Goal: Task Accomplishment & Management: Manage account settings

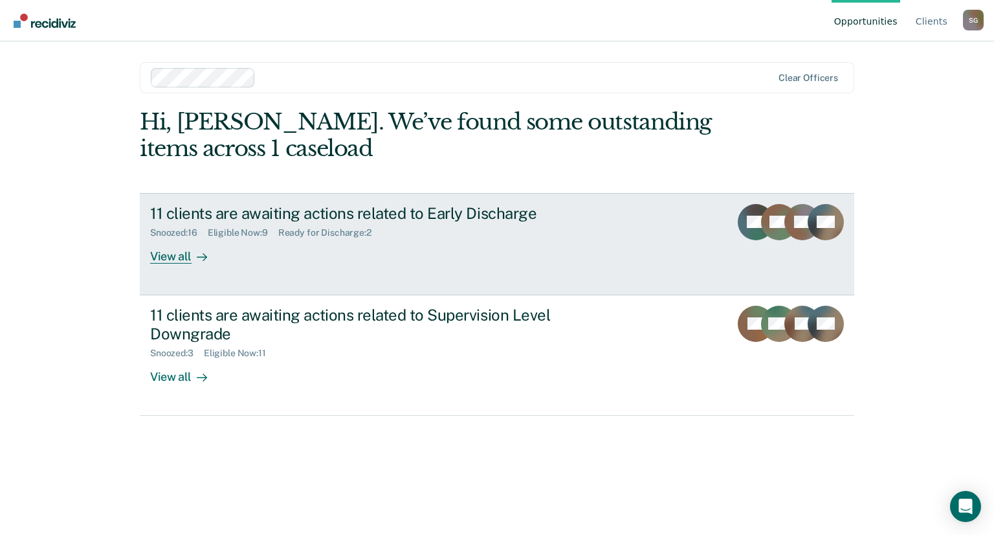
click at [181, 265] on link "11 clients are awaiting actions related to Early Discharge Snoozed : 16 Eligibl…" at bounding box center [497, 244] width 715 height 102
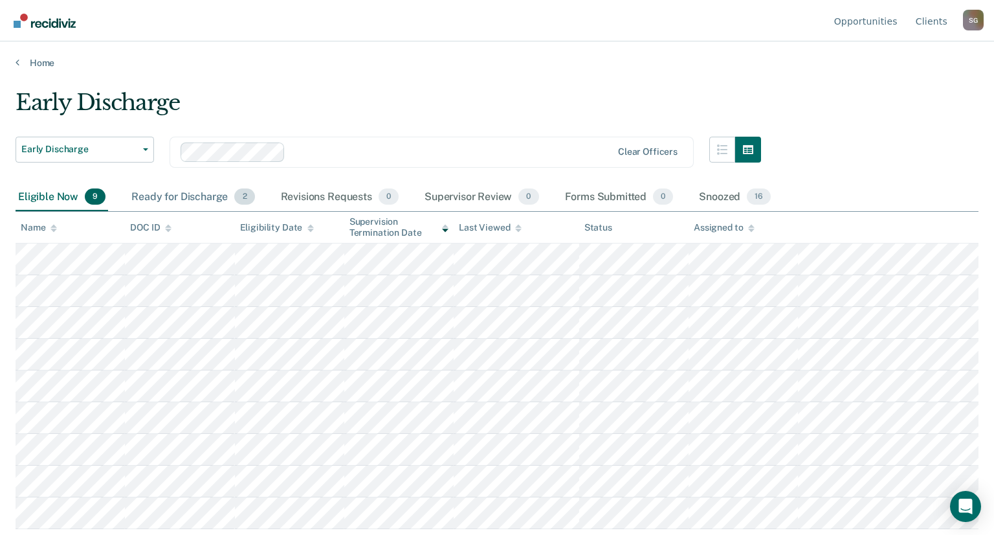
click at [172, 197] on div "Ready for Discharge 2" at bounding box center [193, 197] width 128 height 28
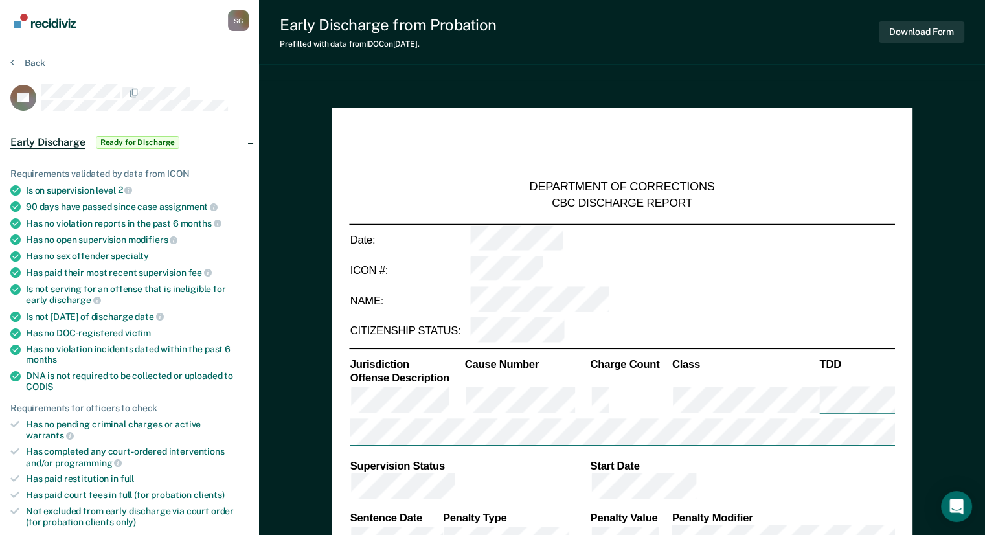
type textarea "x"
click at [10, 64] on icon at bounding box center [12, 62] width 4 height 10
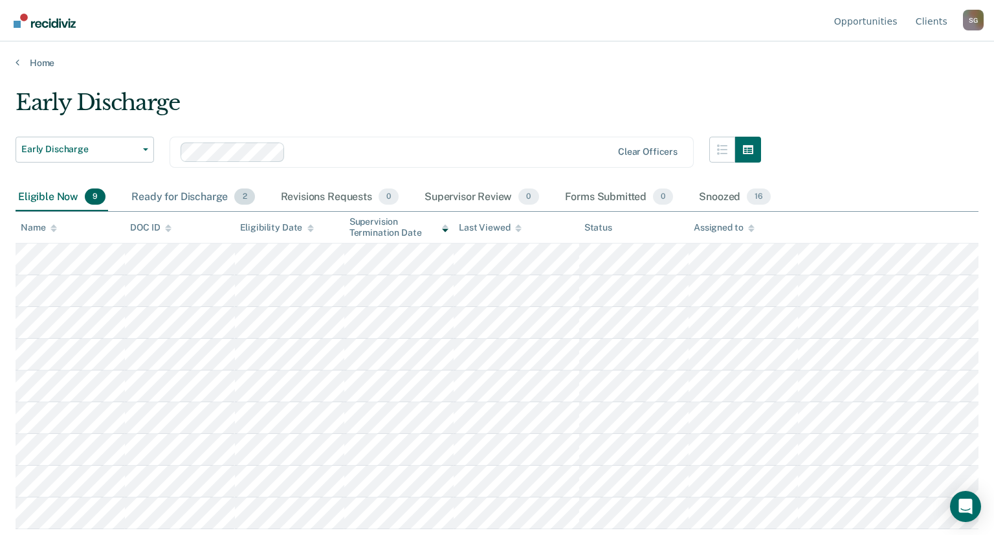
click at [177, 187] on div "Ready for Discharge 2" at bounding box center [193, 197] width 128 height 28
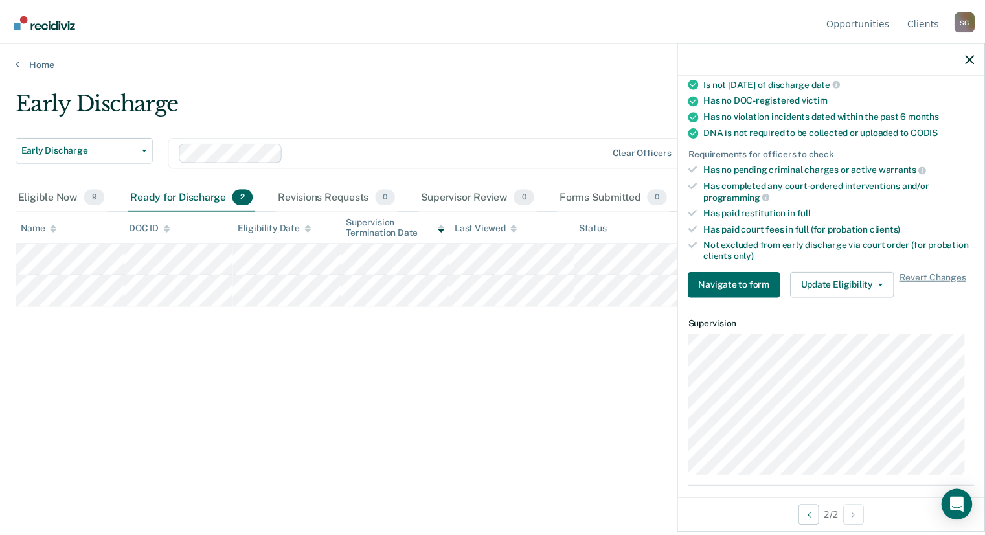
scroll to position [240, 0]
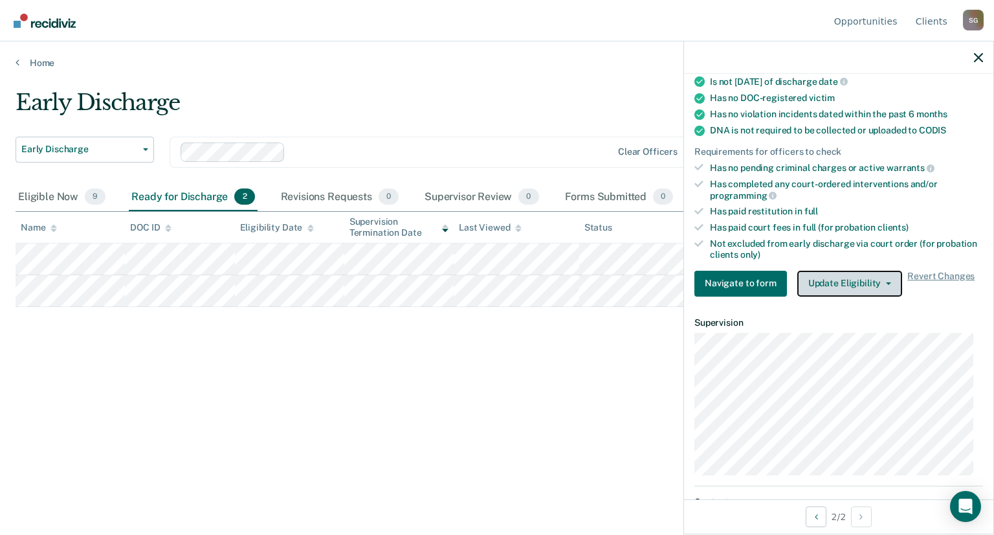
click at [886, 282] on icon "button" at bounding box center [888, 283] width 5 height 3
click at [981, 54] on icon "button" at bounding box center [978, 57] width 9 height 9
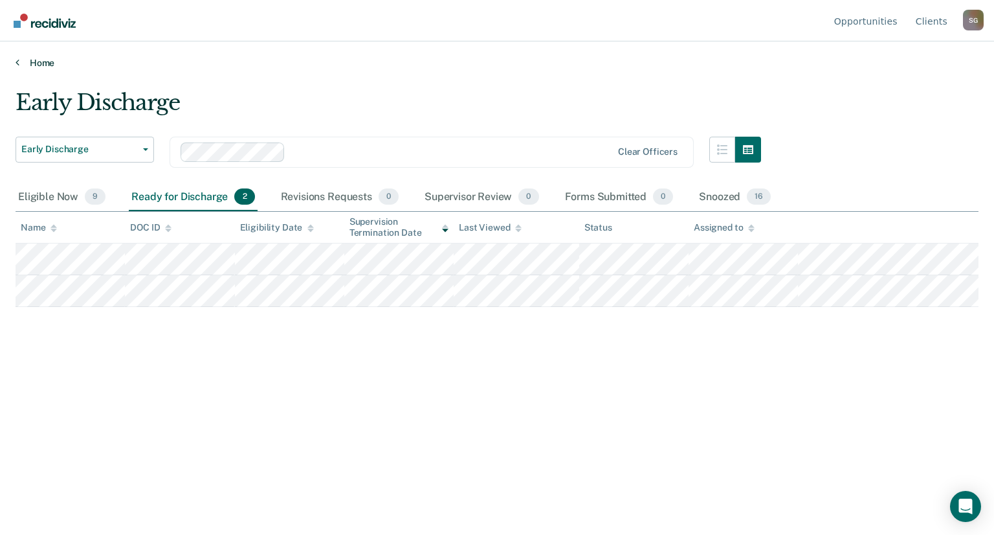
click at [43, 62] on link "Home" at bounding box center [497, 63] width 963 height 12
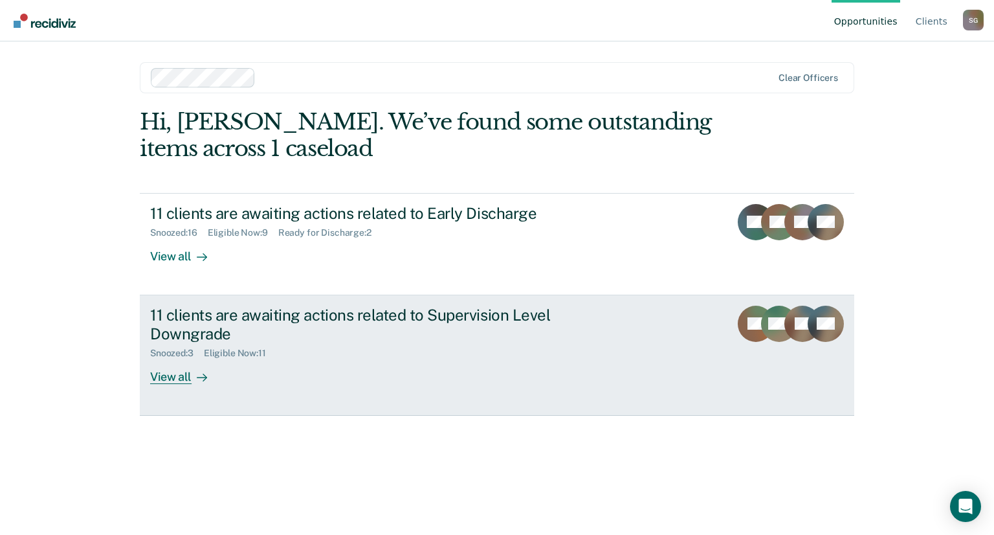
click at [170, 381] on div "View all" at bounding box center [186, 371] width 73 height 25
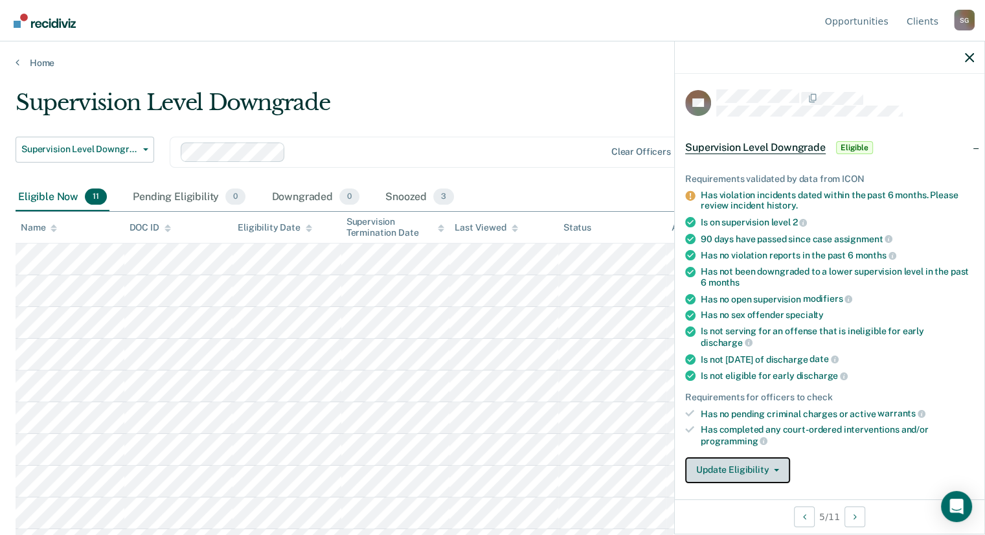
click at [769, 469] on span "button" at bounding box center [773, 470] width 10 height 3
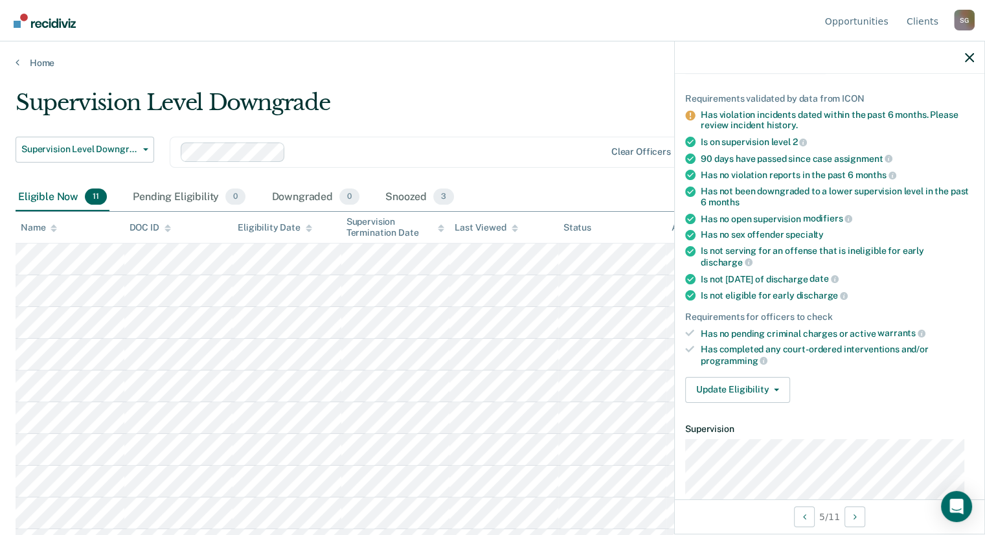
scroll to position [96, 0]
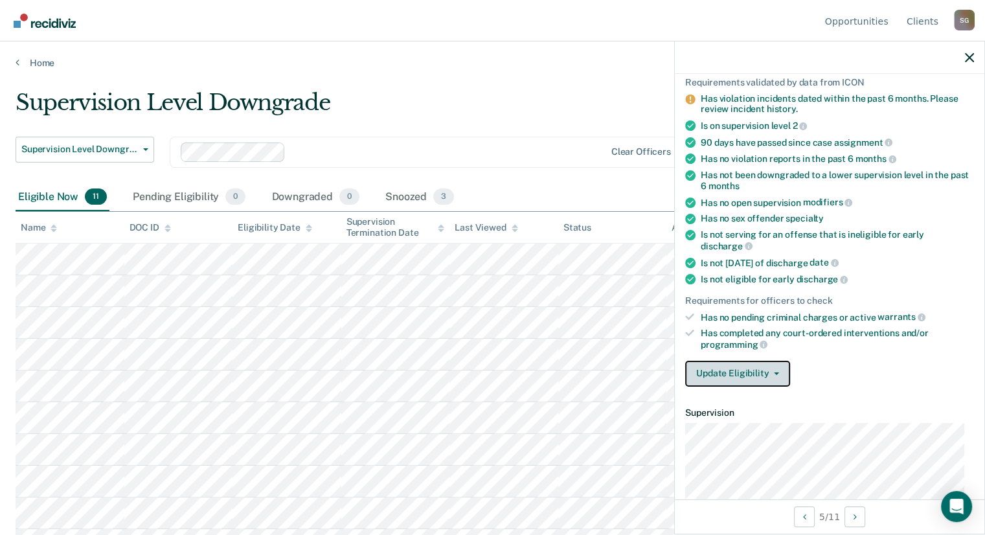
click at [777, 361] on button "Update Eligibility" at bounding box center [737, 374] width 105 height 26
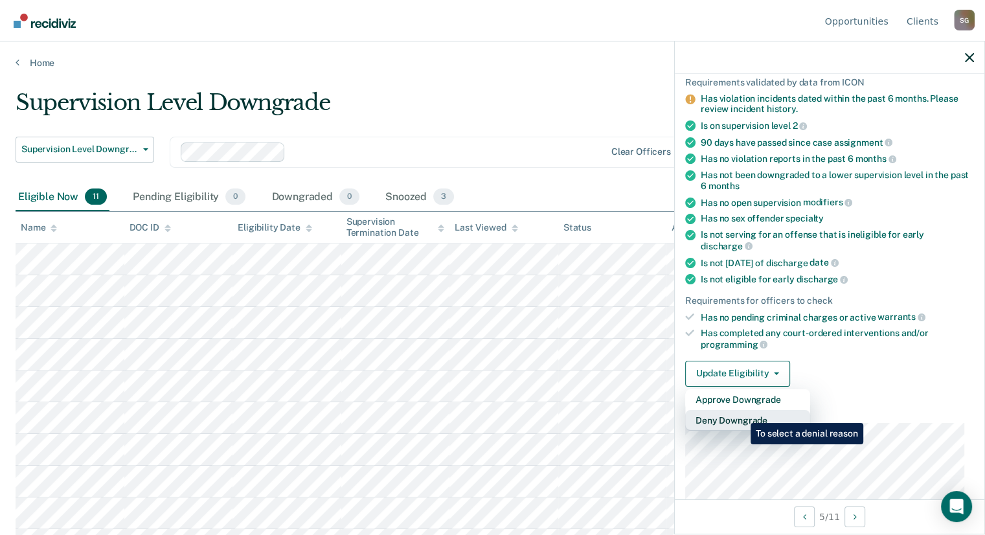
click at [741, 413] on button "Deny Downgrade" at bounding box center [747, 420] width 125 height 21
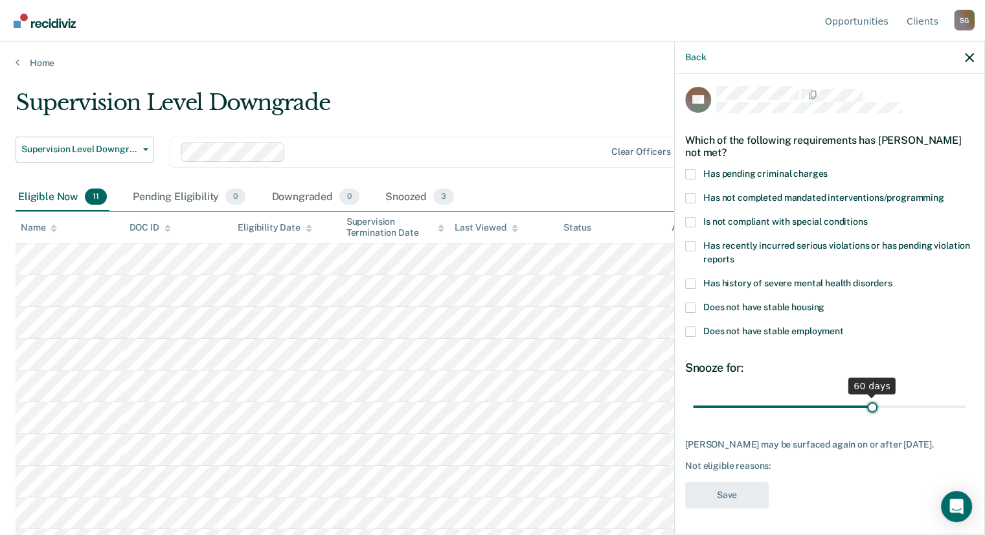
drag, startPoint x: 778, startPoint y: 397, endPoint x: 866, endPoint y: 394, distance: 88.1
type input "60"
click at [866, 396] on input "range" at bounding box center [829, 407] width 273 height 23
click at [686, 326] on span at bounding box center [690, 331] width 10 height 10
click at [843, 326] on input "Does not have stable employment" at bounding box center [843, 326] width 0 height 0
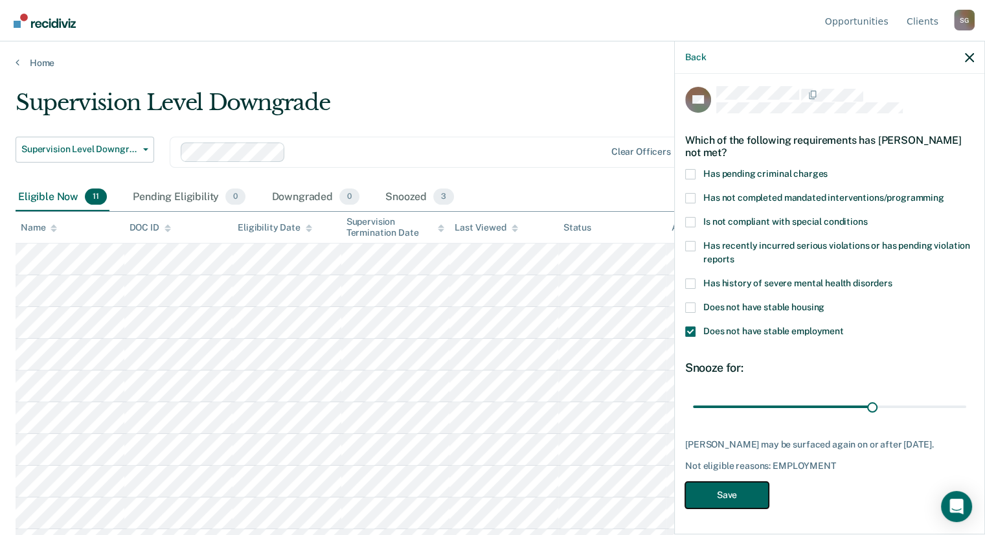
click at [716, 489] on button "Save" at bounding box center [727, 495] width 84 height 27
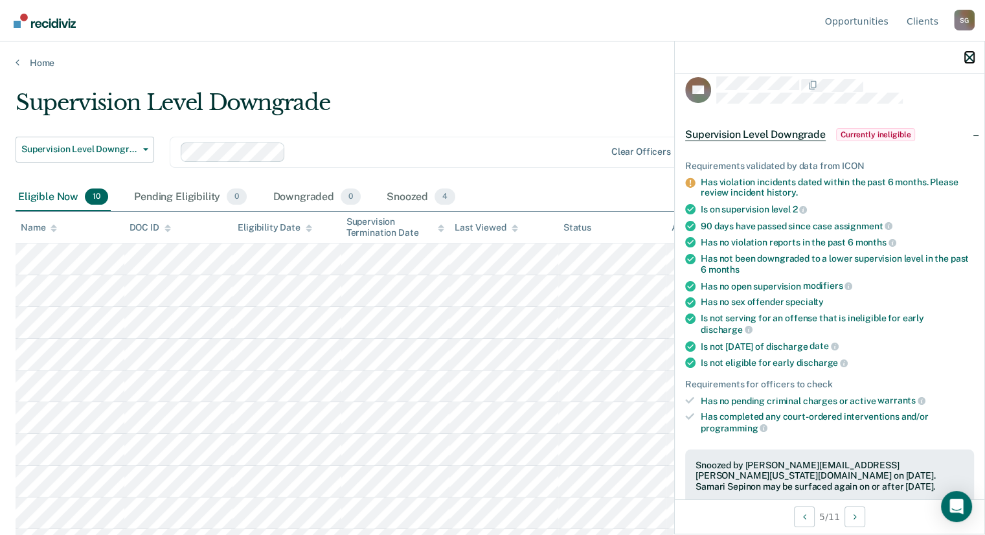
click at [970, 60] on icon "button" at bounding box center [969, 57] width 9 height 9
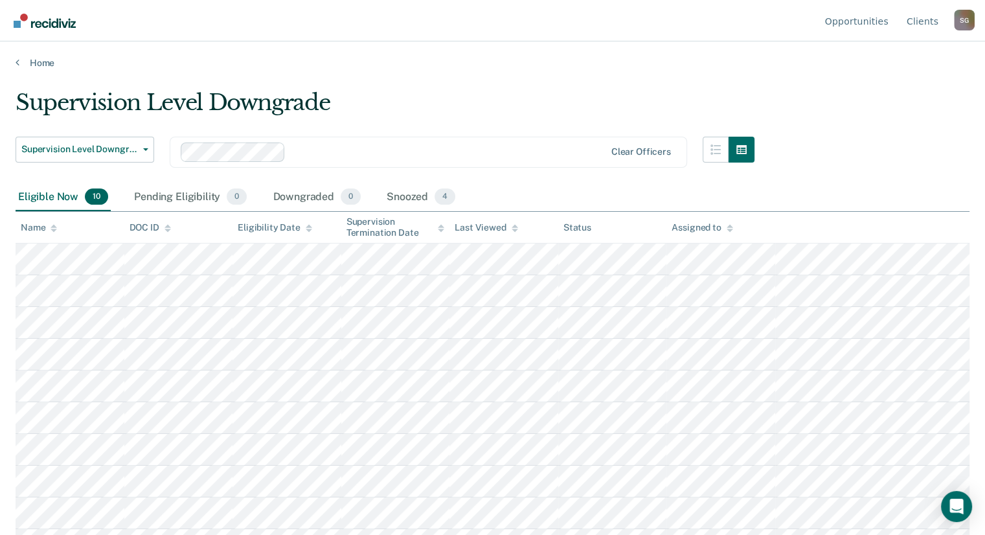
scroll to position [25, 0]
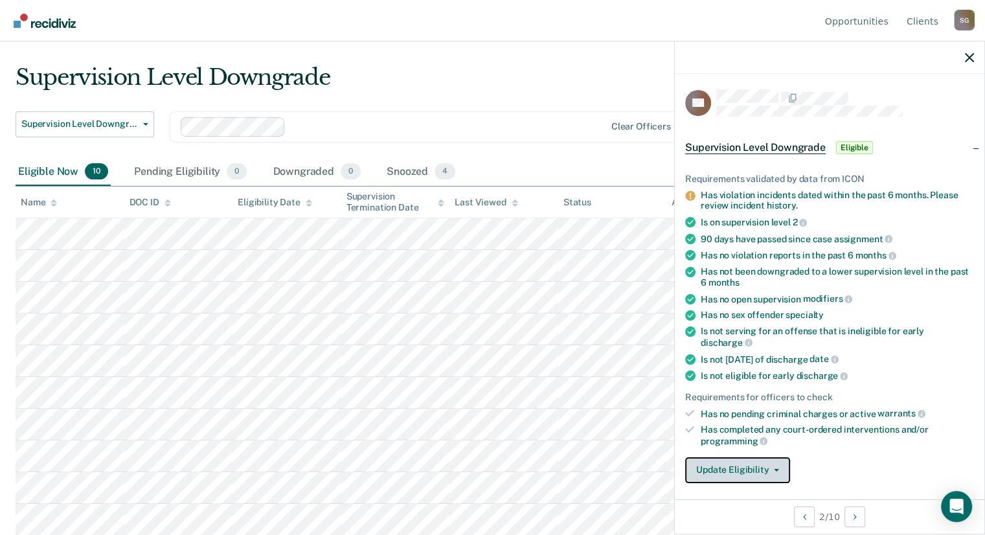
click at [732, 460] on button "Update Eligibility" at bounding box center [737, 470] width 105 height 26
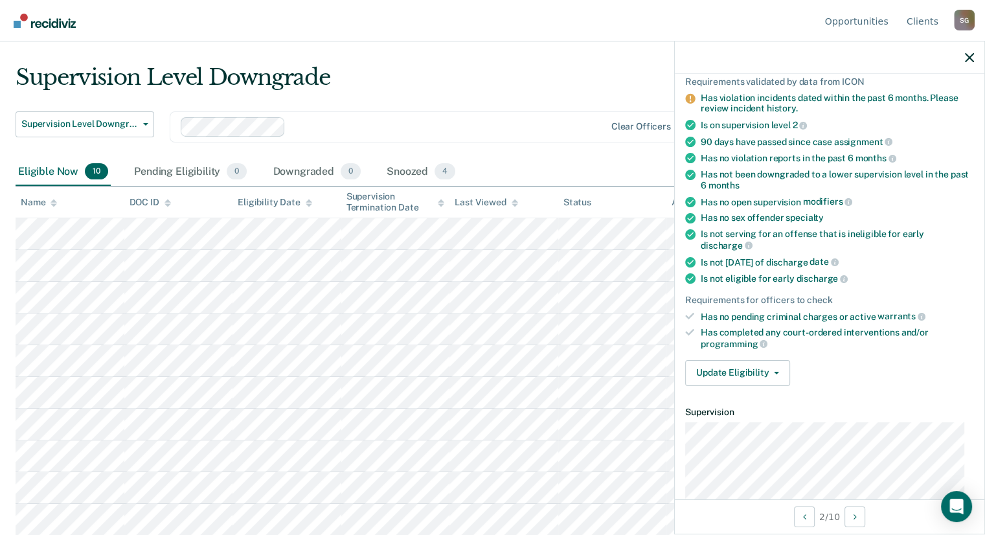
scroll to position [110, 0]
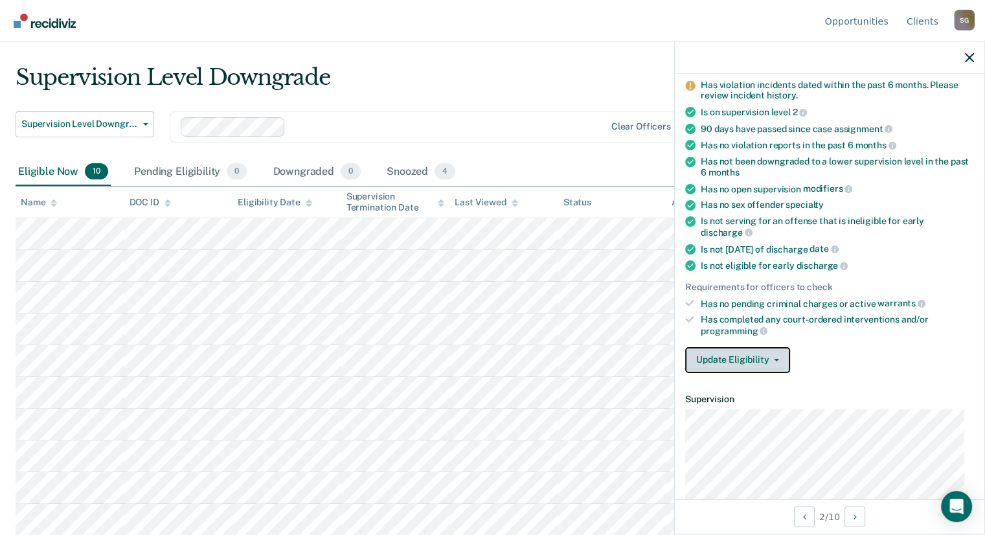
click at [748, 355] on button "Update Eligibility" at bounding box center [737, 360] width 105 height 26
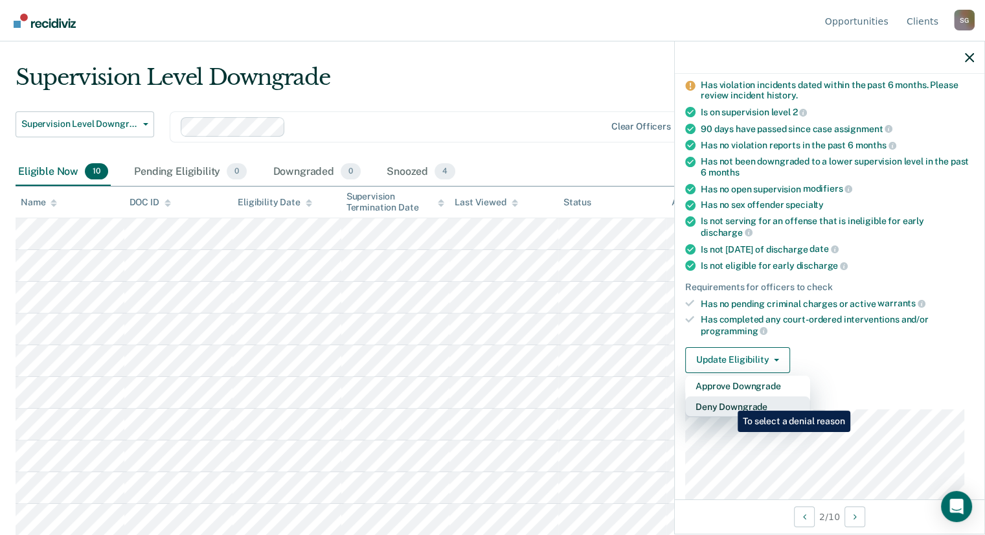
click at [728, 401] on button "Deny Downgrade" at bounding box center [747, 406] width 125 height 21
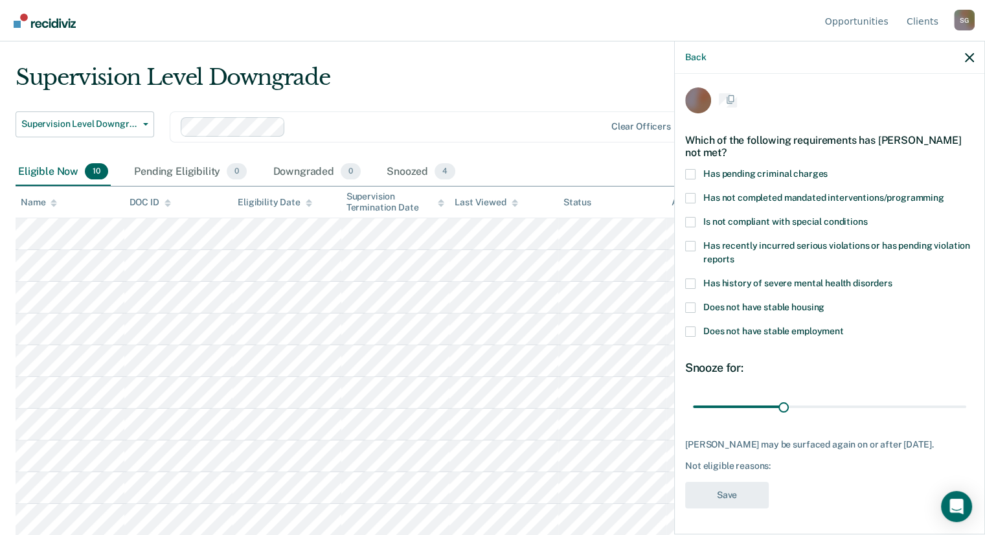
scroll to position [2, 0]
click at [689, 224] on span at bounding box center [690, 223] width 10 height 10
click at [867, 218] on input "Is not compliant with special conditions" at bounding box center [867, 218] width 0 height 0
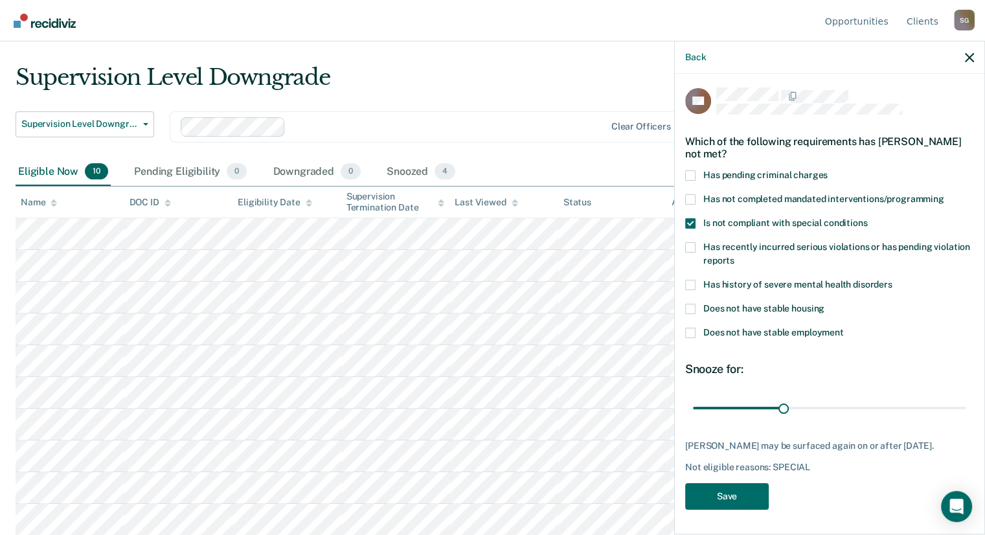
click at [693, 331] on span at bounding box center [690, 333] width 10 height 10
click at [843, 328] on input "Does not have stable employment" at bounding box center [843, 328] width 0 height 0
click at [717, 488] on button "Save" at bounding box center [727, 496] width 84 height 27
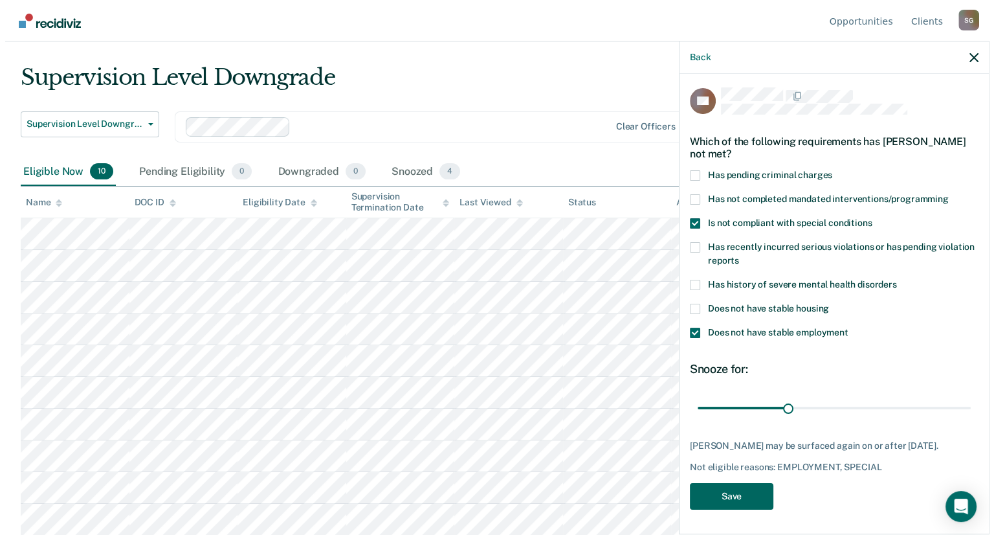
scroll to position [0, 0]
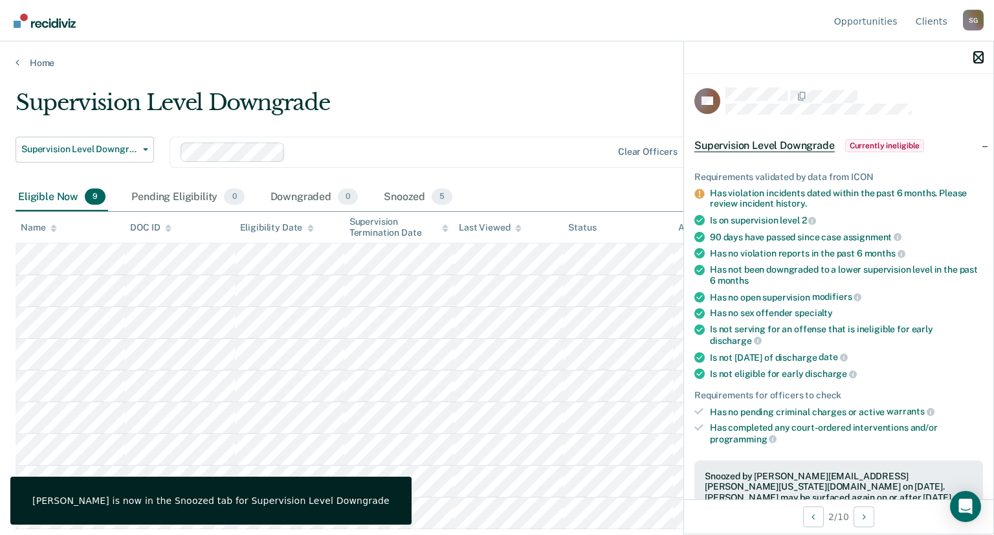
click at [981, 61] on icon "button" at bounding box center [978, 57] width 9 height 9
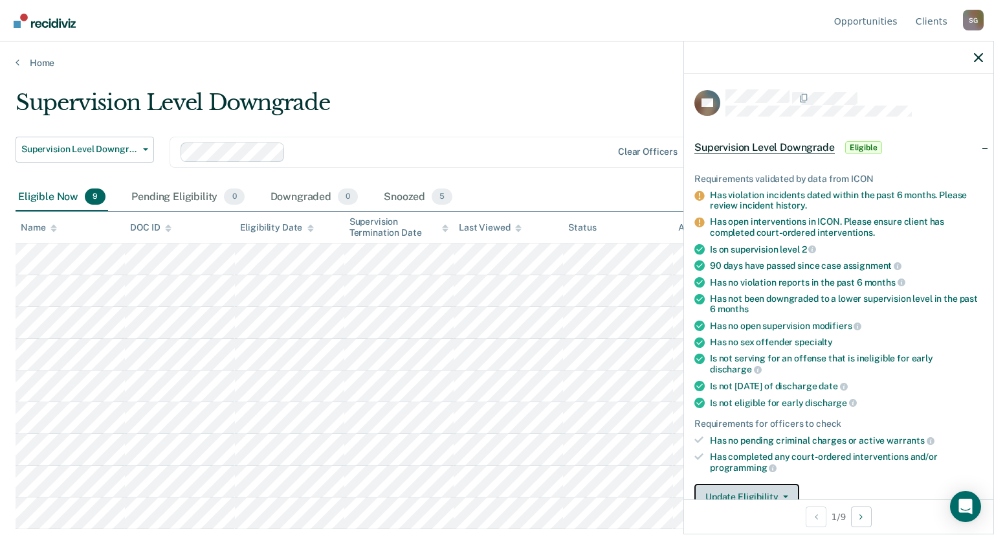
click at [785, 495] on icon "button" at bounding box center [785, 496] width 5 height 3
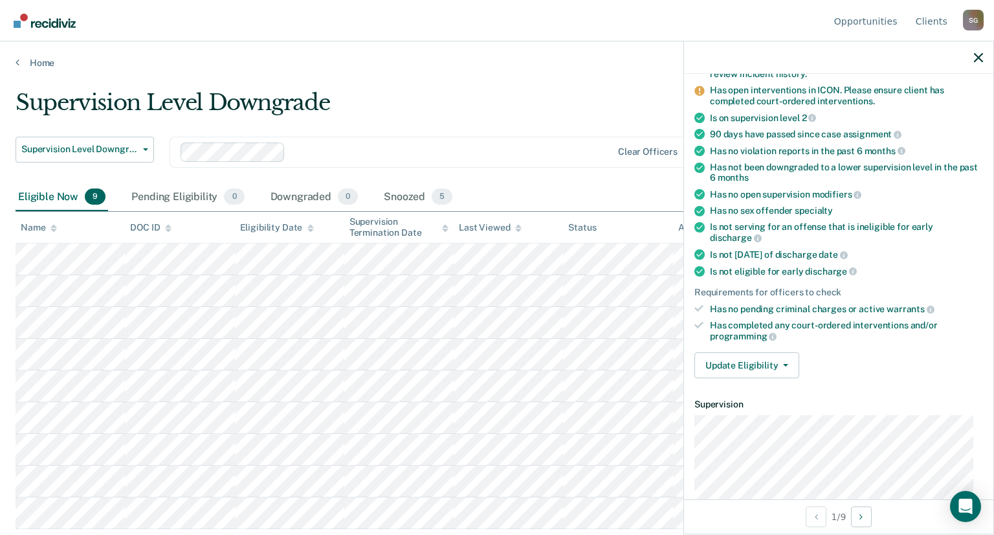
scroll to position [157, 0]
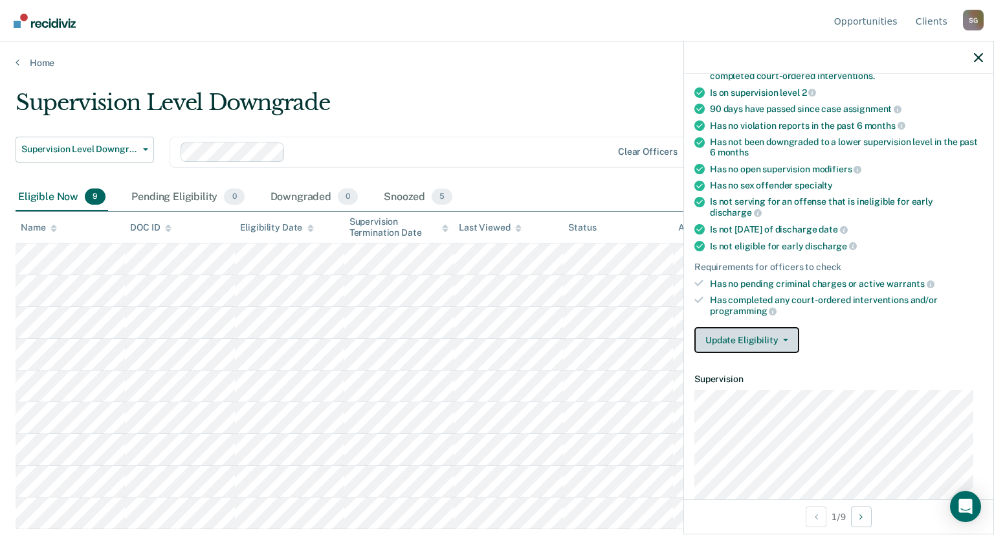
click at [749, 331] on button "Update Eligibility" at bounding box center [747, 340] width 105 height 26
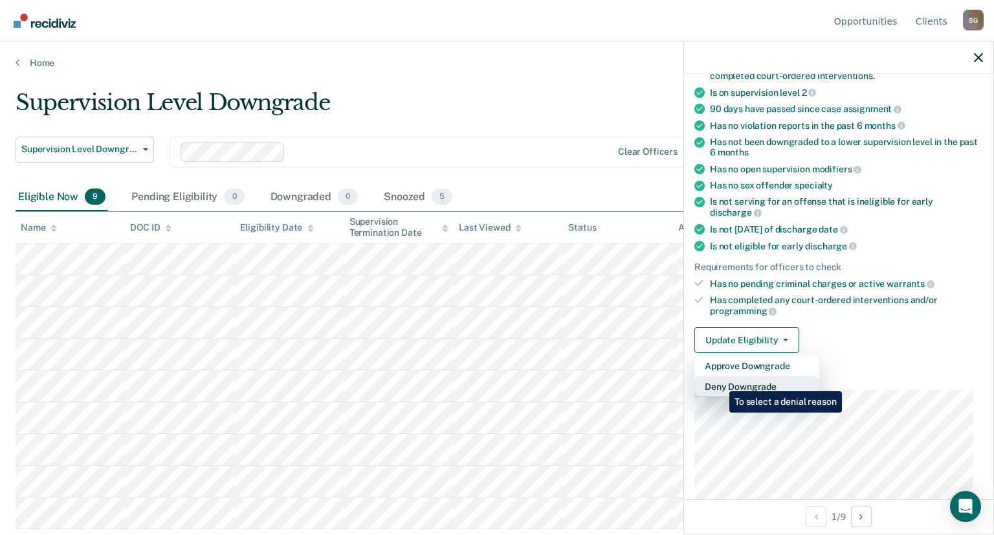
click at [720, 381] on button "Deny Downgrade" at bounding box center [757, 386] width 125 height 21
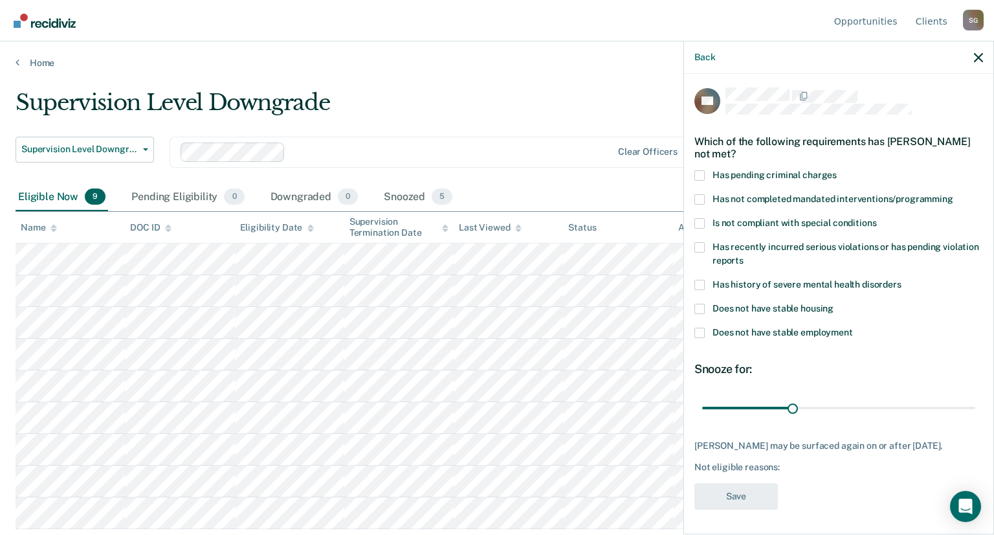
click at [698, 249] on span at bounding box center [700, 247] width 10 height 10
click at [744, 256] on input "Has recently incurred serious violations or has pending violation reports" at bounding box center [744, 256] width 0 height 0
click at [724, 487] on button "Save" at bounding box center [737, 496] width 84 height 27
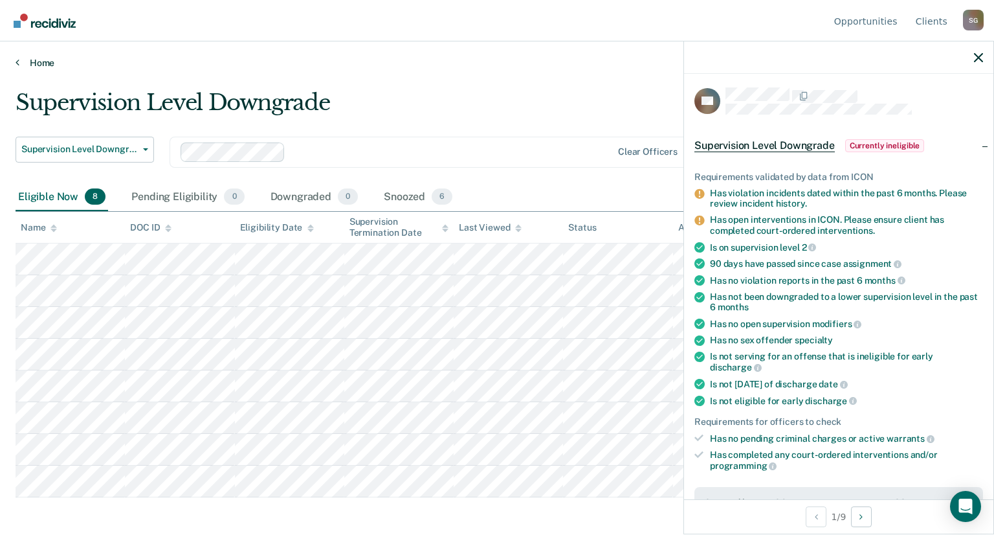
click at [36, 61] on link "Home" at bounding box center [497, 63] width 963 height 12
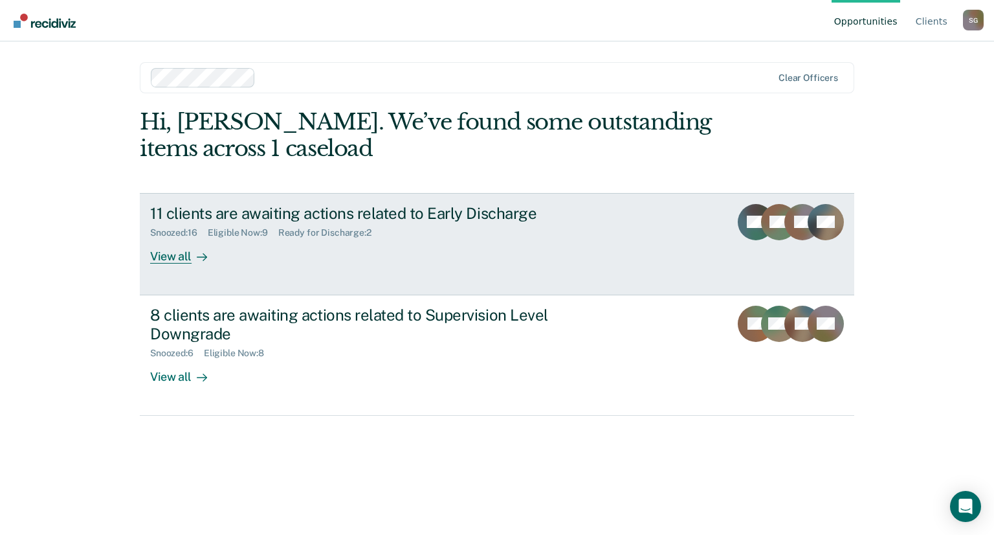
click at [318, 228] on div "Ready for Discharge : 2" at bounding box center [330, 232] width 104 height 11
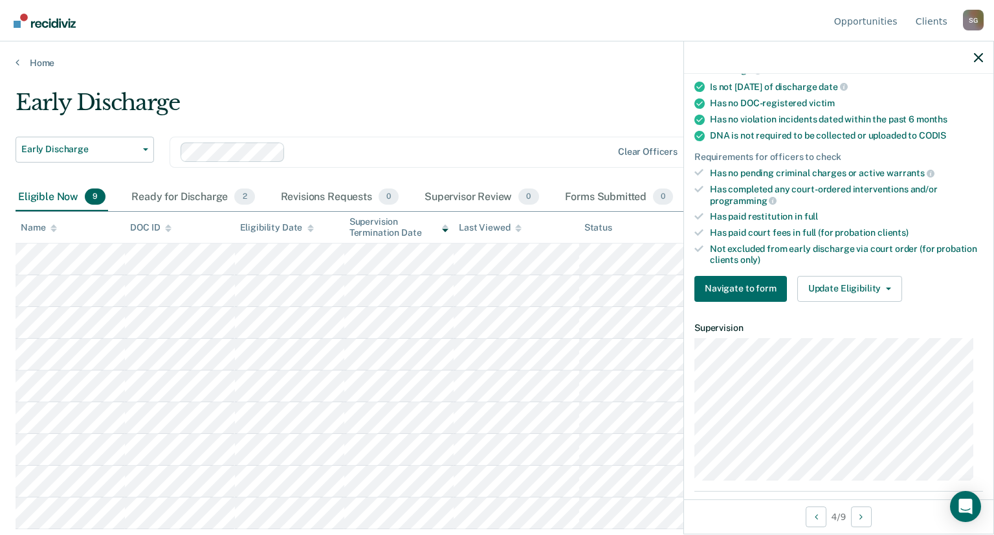
scroll to position [240, 0]
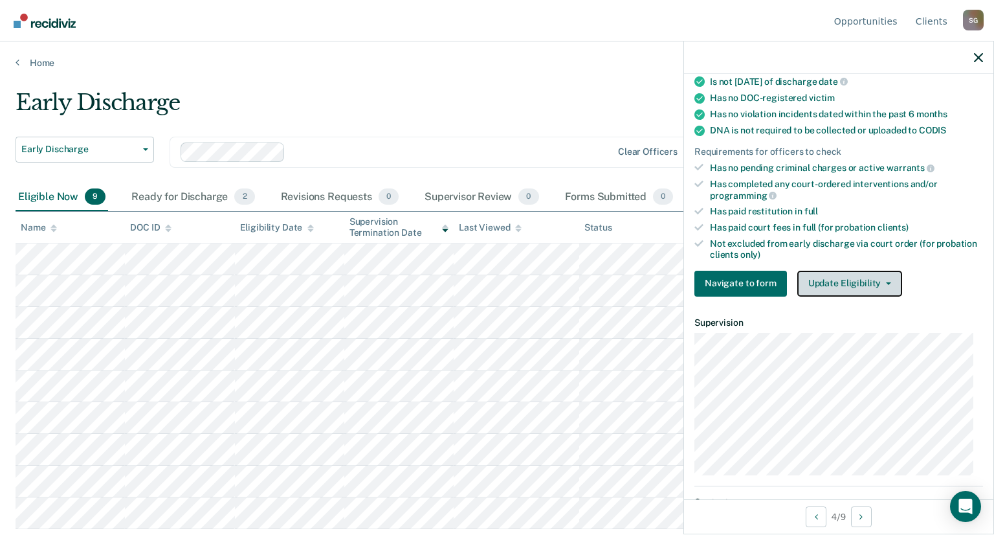
click at [882, 273] on button "Update Eligibility" at bounding box center [850, 284] width 105 height 26
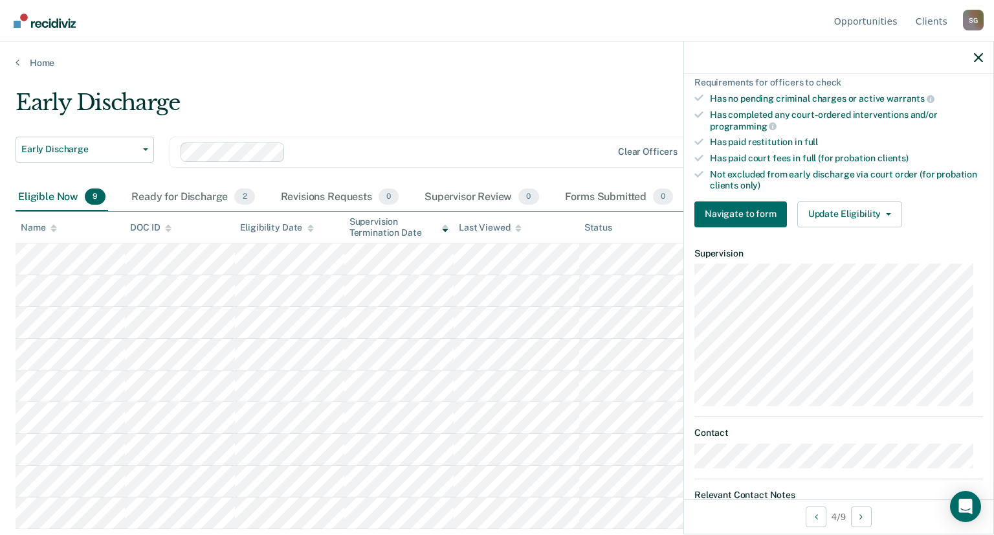
scroll to position [357, 0]
